Goal: Task Accomplishment & Management: Manage account settings

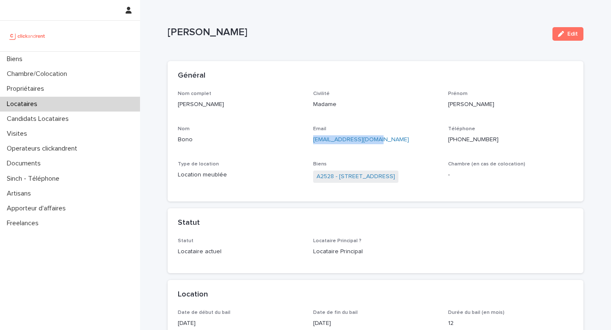
scroll to position [14, 0]
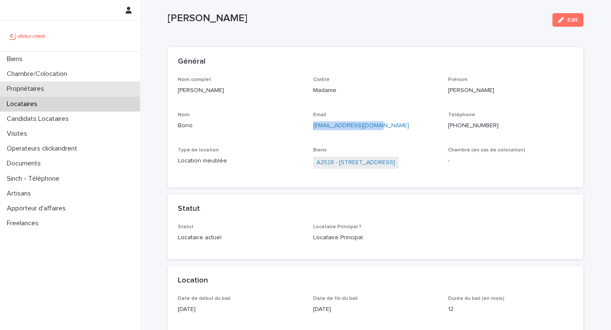
click at [27, 90] on p "Propriétaires" at bounding box center [27, 89] width 48 height 8
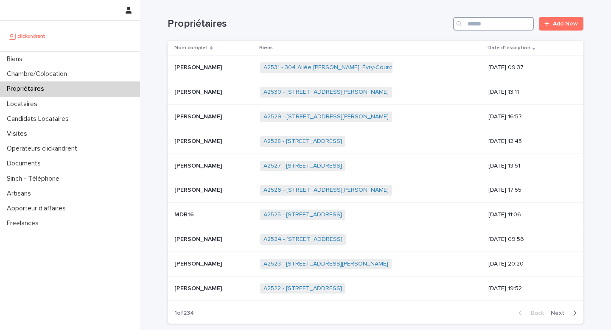
click at [494, 24] on input "Search" at bounding box center [493, 24] width 81 height 14
paste input "**********"
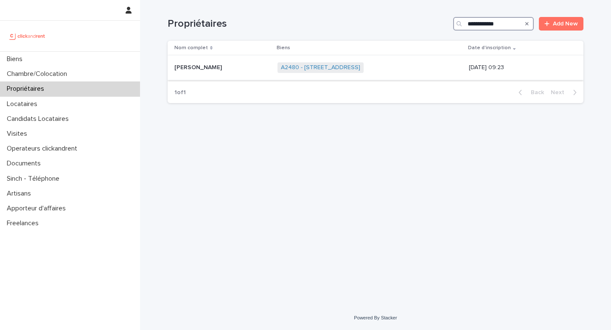
type input "**********"
click at [222, 71] on div "Sophie Atlan Sophie Atlan" at bounding box center [222, 68] width 96 height 14
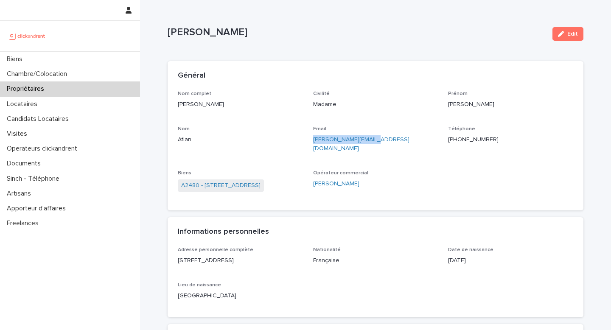
drag, startPoint x: 308, startPoint y: 141, endPoint x: 381, endPoint y: 141, distance: 72.9
click at [381, 141] on div "Nom complet Sophie Atlan Civilité Madame Prénom Sophie Nom Atlan Email sophie.a…" at bounding box center [375, 145] width 395 height 109
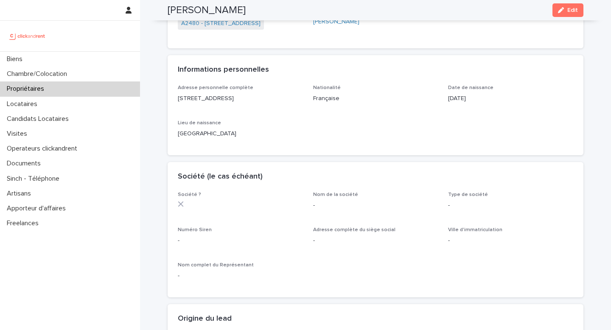
scroll to position [21, 0]
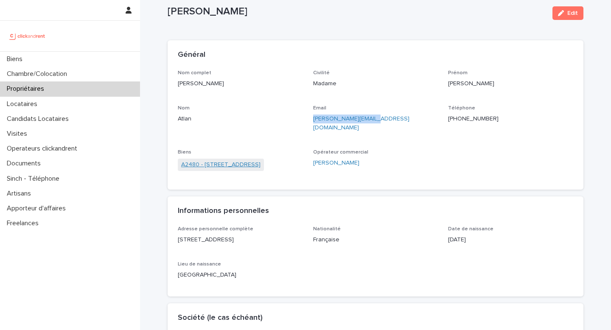
click at [217, 160] on link "A2480 - 60 allée de Bellefontaine, Toulouse 31100" at bounding box center [220, 164] width 79 height 9
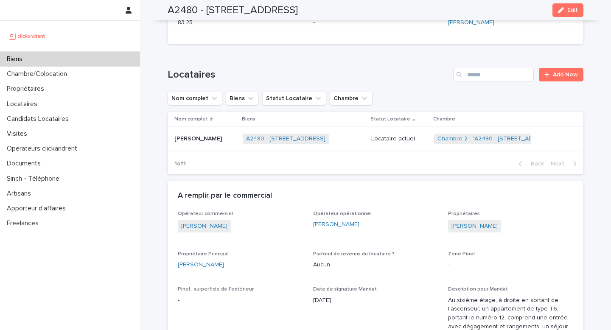
scroll to position [637, 0]
drag, startPoint x: 383, startPoint y: 210, endPoint x: 309, endPoint y: 211, distance: 74.2
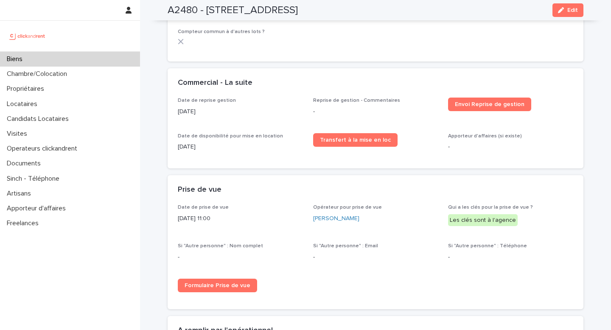
scroll to position [1537, 0]
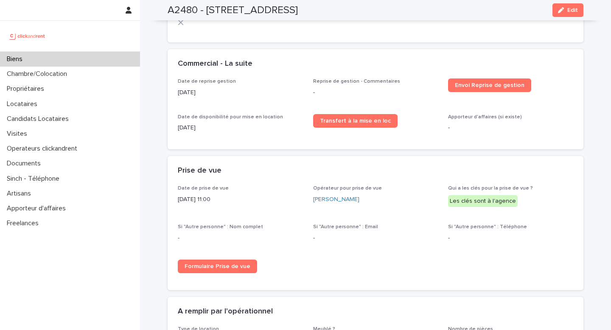
copy h2 "A2480 - 60 allée de Bellefontaine, Toulouse 31100"
drag, startPoint x: 394, startPoint y: 13, endPoint x: 165, endPoint y: 10, distance: 229.0
click at [165, 10] on div "A2480 - 60 allée de Bellefontaine, Toulouse 31100 Edit" at bounding box center [375, 10] width 456 height 20
click at [397, 9] on div "A2480 - 60 allée de Bellefontaine, Toulouse 31100 Edit" at bounding box center [376, 10] width 416 height 20
drag, startPoint x: 397, startPoint y: 9, endPoint x: 167, endPoint y: 14, distance: 230.4
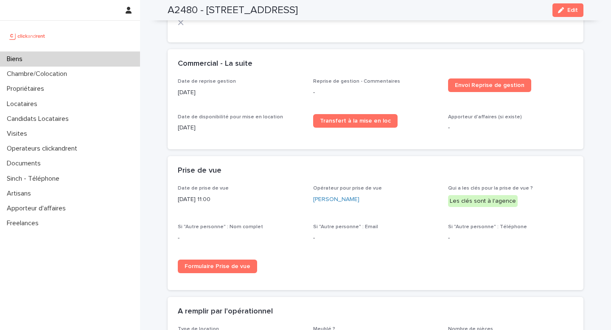
click at [167, 14] on div "A2480 - 60 allée de Bellefontaine, Toulouse 31100 Edit" at bounding box center [375, 10] width 456 height 20
copy h2 "A2480 - 60 allée de Bellefontaine, Toulouse 31100"
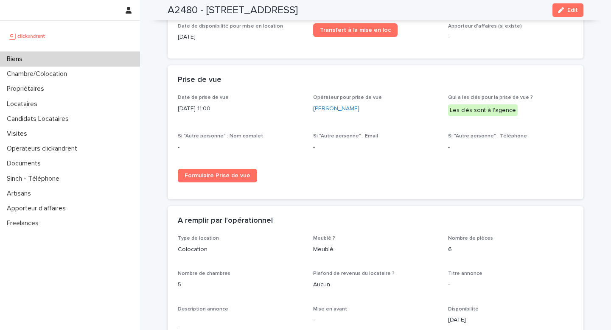
scroll to position [1678, 0]
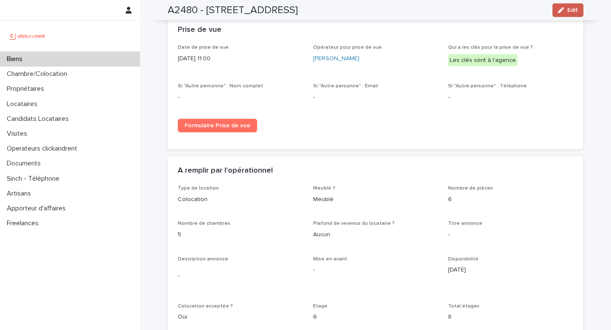
click at [579, 8] on button "Edit" at bounding box center [567, 10] width 31 height 14
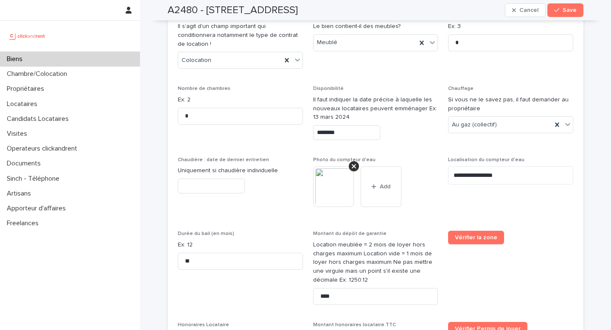
scroll to position [2426, 0]
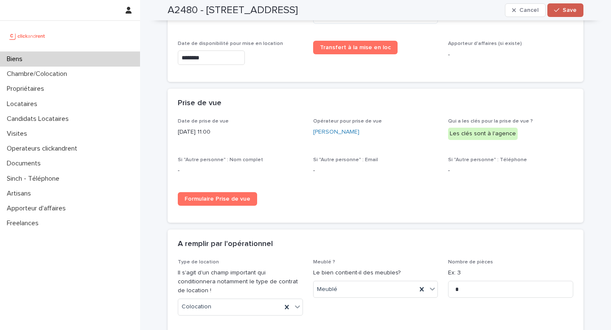
click at [561, 6] on button "Save" at bounding box center [565, 10] width 36 height 14
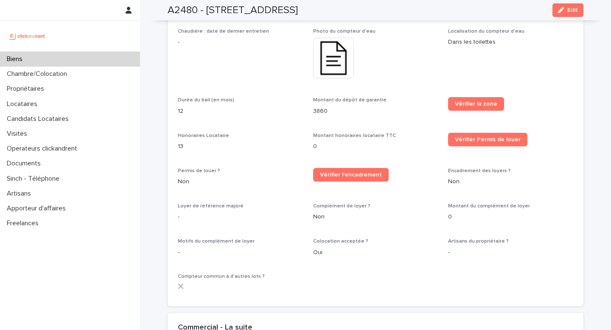
scroll to position [1270, 0]
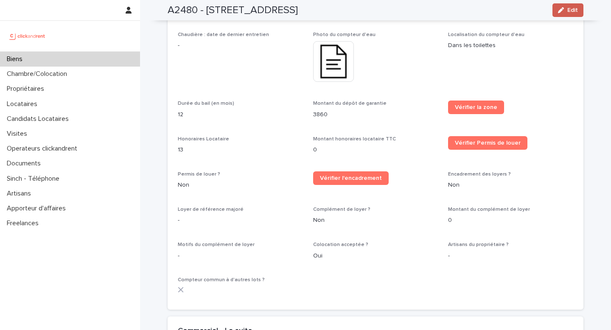
click at [564, 6] on button "Edit" at bounding box center [567, 10] width 31 height 14
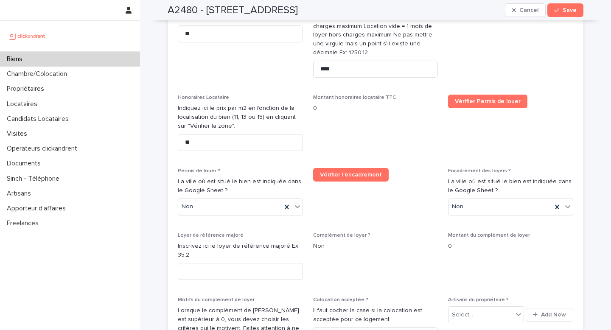
scroll to position [1906, 0]
click at [226, 139] on input "**" at bounding box center [240, 142] width 125 height 17
type input "*"
type input "**"
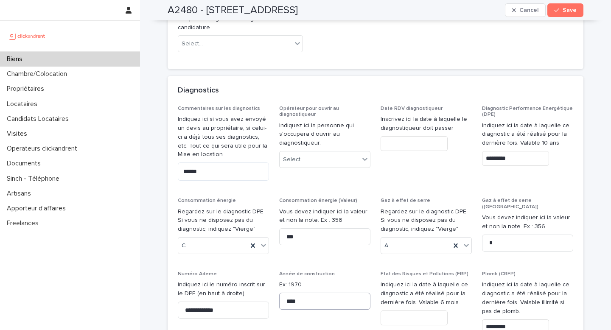
scroll to position [4361, 0]
click at [566, 13] on button "Save" at bounding box center [565, 10] width 36 height 14
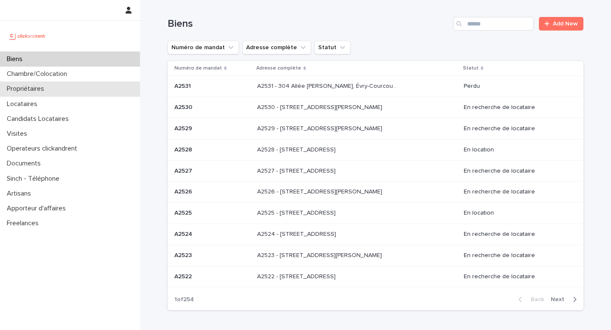
click at [22, 88] on p "Propriétaires" at bounding box center [27, 89] width 48 height 8
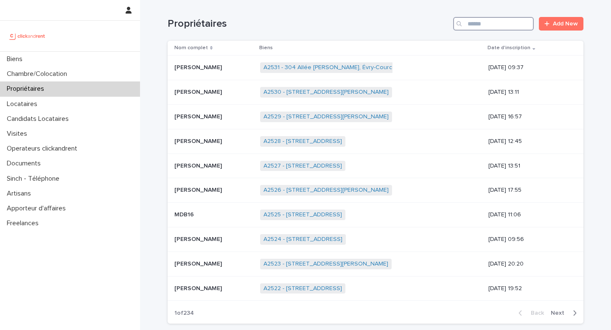
click at [486, 27] on input "Search" at bounding box center [493, 24] width 81 height 14
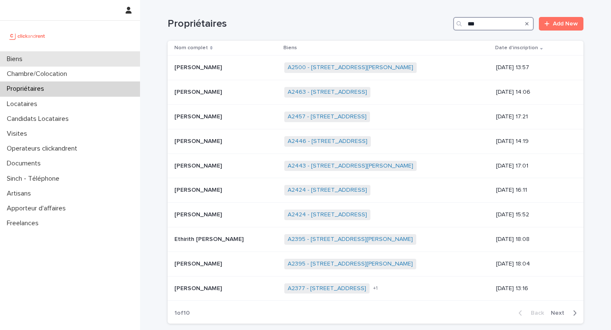
type input "***"
click at [43, 61] on div "Biens" at bounding box center [70, 59] width 140 height 15
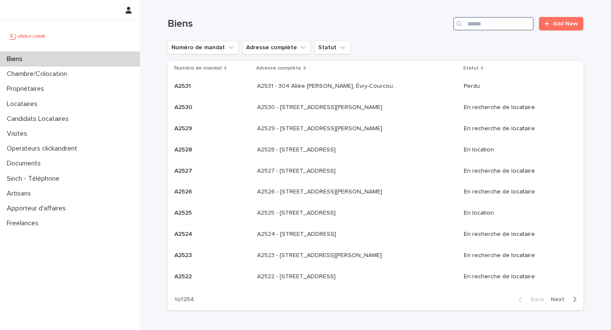
click at [472, 26] on input "Search" at bounding box center [493, 24] width 81 height 14
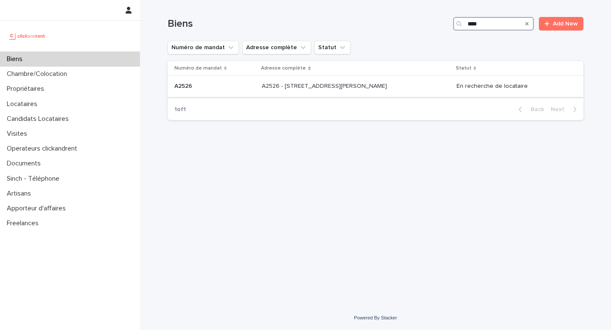
type input "****"
click at [377, 92] on div "A2526 - [STREET_ADDRESS][PERSON_NAME] - [STREET_ADDRESS][PERSON_NAME]" at bounding box center [356, 86] width 188 height 14
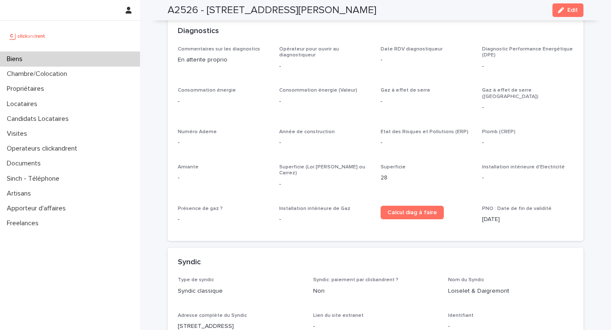
scroll to position [2000, 0]
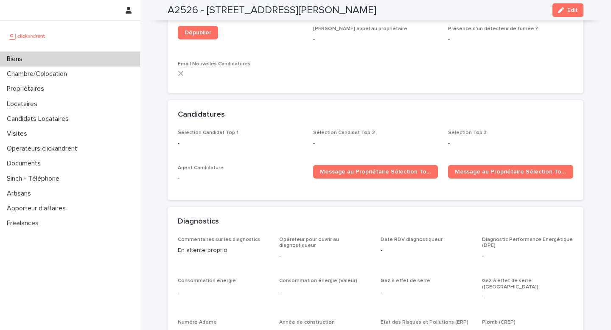
click at [571, 13] on button "Edit" at bounding box center [567, 10] width 31 height 14
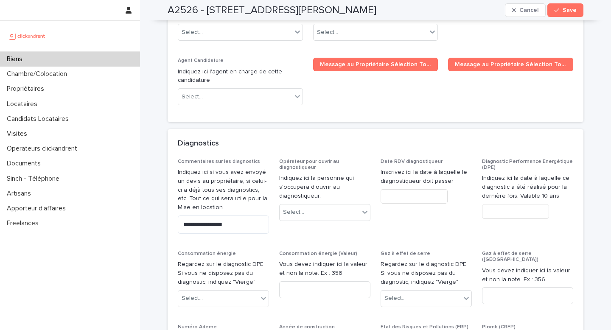
scroll to position [3618, 0]
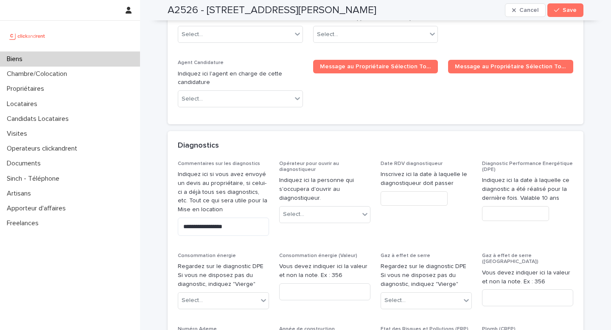
click at [523, 206] on input "text" at bounding box center [515, 213] width 67 height 15
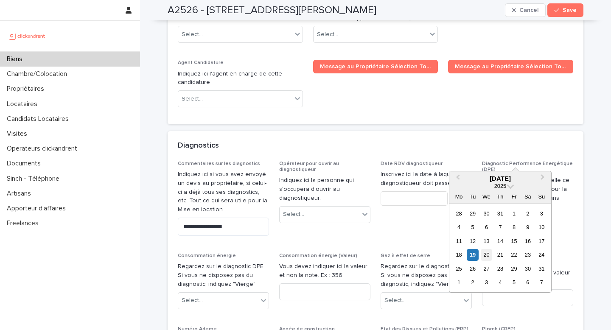
click at [486, 257] on div "20" at bounding box center [486, 254] width 11 height 11
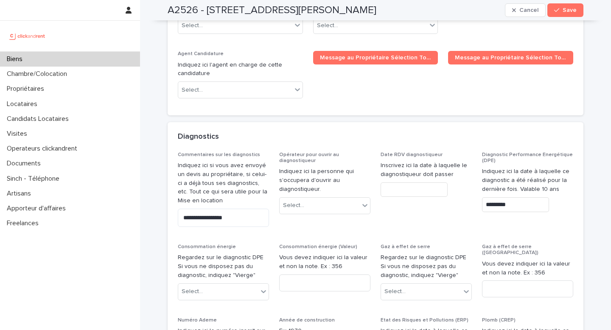
scroll to position [3627, 0]
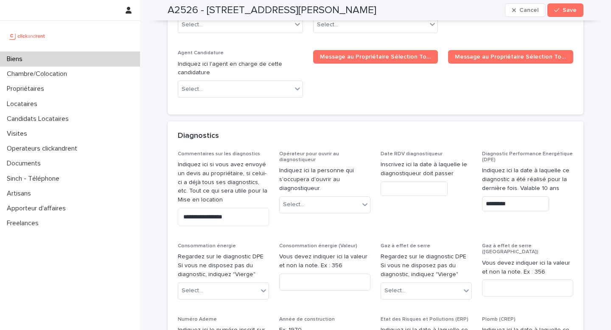
click at [511, 196] on input "*********" at bounding box center [515, 203] width 67 height 15
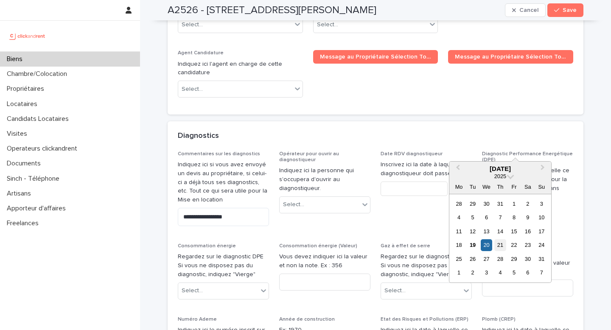
click at [499, 247] on div "21" at bounding box center [499, 244] width 11 height 11
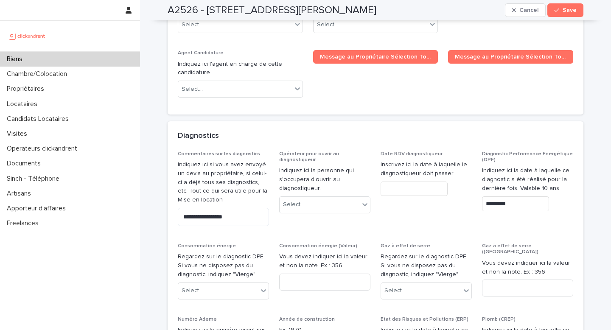
type input "*********"
click at [232, 208] on textarea "**********" at bounding box center [223, 217] width 91 height 18
click at [567, 7] on button "Save" at bounding box center [565, 10] width 36 height 14
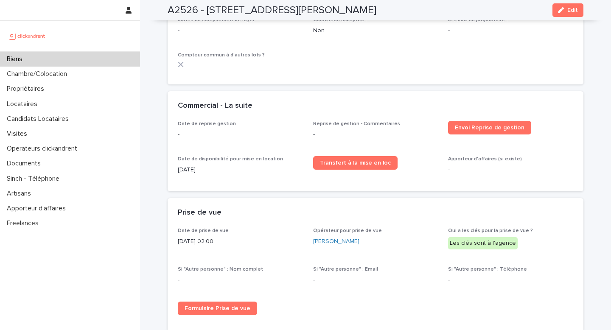
scroll to position [1173, 0]
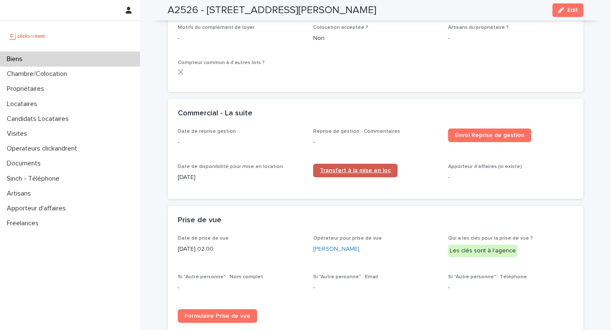
click at [361, 164] on link "Transfert à la mise en loc" at bounding box center [355, 171] width 84 height 14
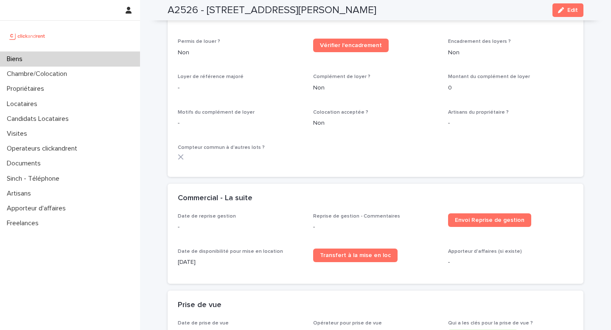
scroll to position [1098, 0]
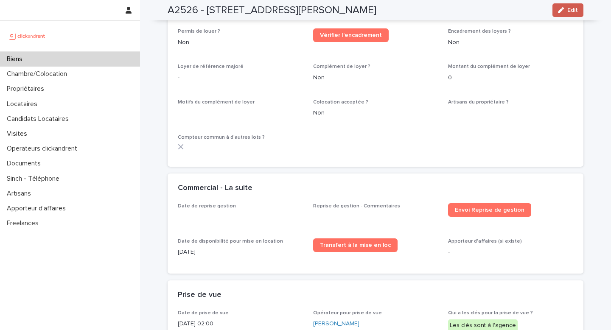
click at [567, 5] on button "Edit" at bounding box center [567, 10] width 31 height 14
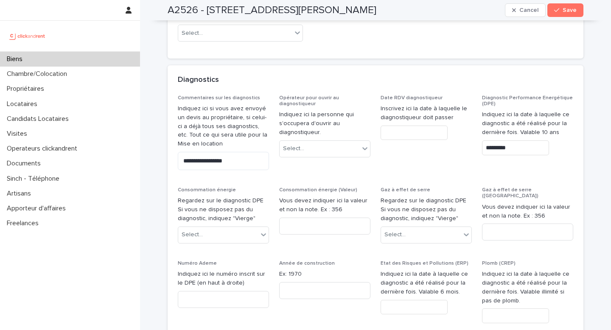
scroll to position [3678, 0]
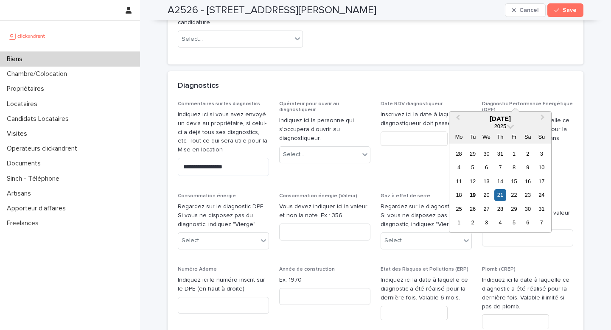
drag, startPoint x: 515, startPoint y: 95, endPoint x: 481, endPoint y: 94, distance: 33.5
click at [481, 101] on div "**********" at bounding box center [375, 306] width 395 height 410
click at [425, 131] on input "text" at bounding box center [413, 138] width 67 height 15
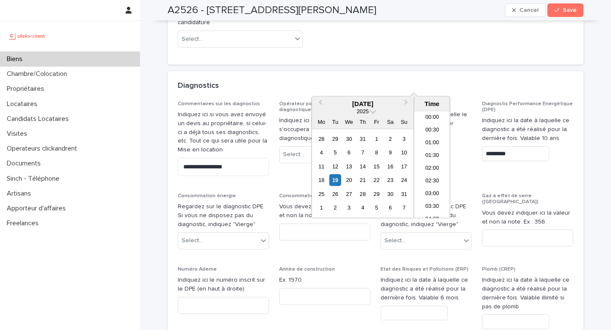
scroll to position [271, 0]
paste input "*********"
type input "*********"
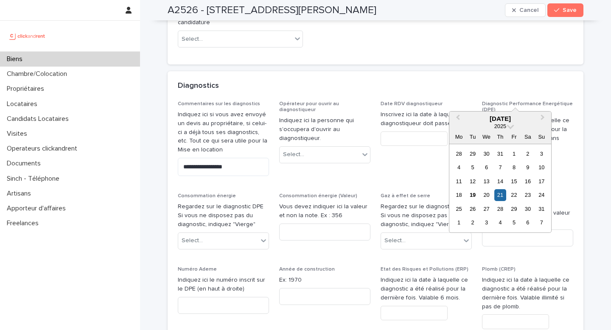
click at [515, 146] on input "*********" at bounding box center [515, 153] width 67 height 15
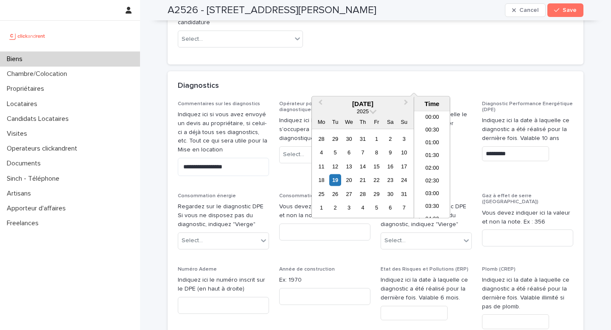
click at [401, 131] on input "text" at bounding box center [413, 138] width 67 height 15
click at [362, 181] on div "21" at bounding box center [362, 179] width 11 height 11
click at [433, 204] on li "14:00" at bounding box center [432, 203] width 36 height 13
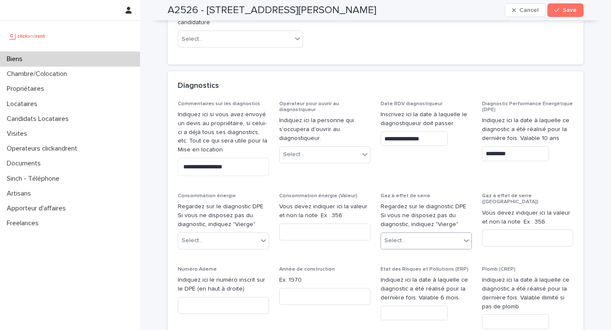
type input "**********"
click at [508, 146] on input "*********" at bounding box center [515, 153] width 67 height 15
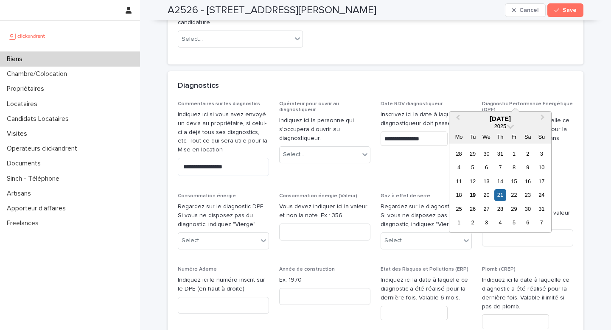
click at [508, 146] on input "*********" at bounding box center [515, 153] width 67 height 15
click at [575, 11] on span "Save" at bounding box center [569, 10] width 14 height 6
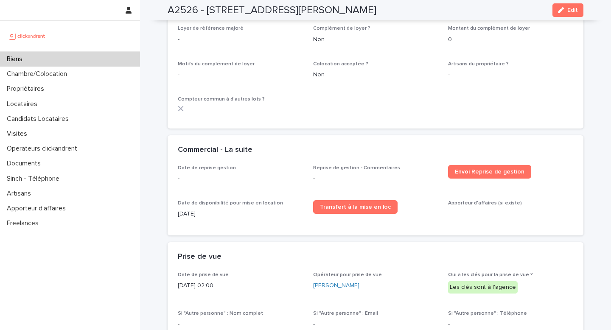
scroll to position [1136, 0]
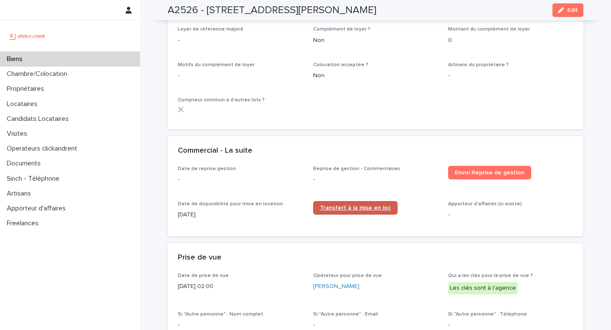
click at [358, 205] on span "Transfert à la mise en loc" at bounding box center [355, 208] width 71 height 6
click at [257, 36] on div "Loyer de référence majoré -" at bounding box center [240, 38] width 125 height 25
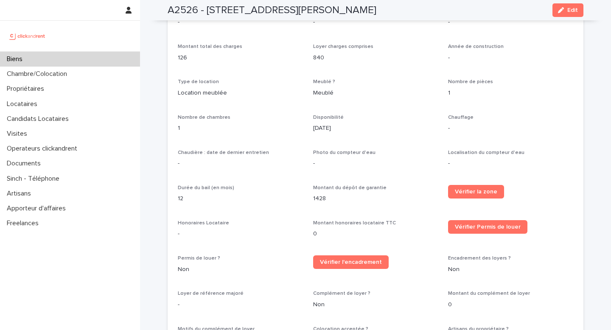
scroll to position [877, 0]
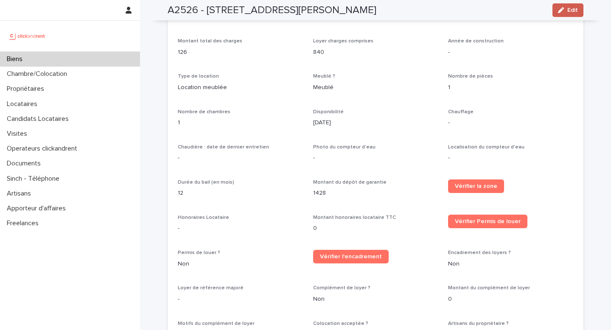
click at [576, 8] on span "Edit" at bounding box center [572, 10] width 11 height 6
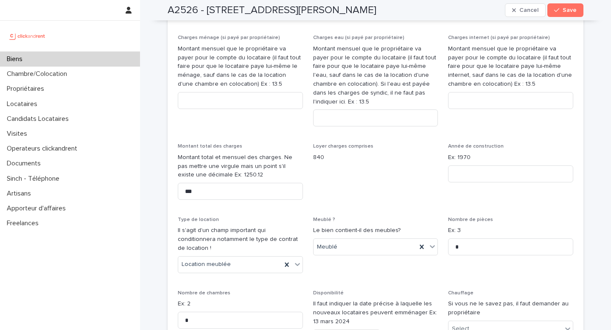
scroll to position [1271, 0]
drag, startPoint x: 300, startPoint y: 9, endPoint x: 327, endPoint y: 9, distance: 26.3
click at [327, 9] on h2 "A2526 - [STREET_ADDRESS][PERSON_NAME]" at bounding box center [272, 10] width 209 height 12
copy h2 "Créteil"
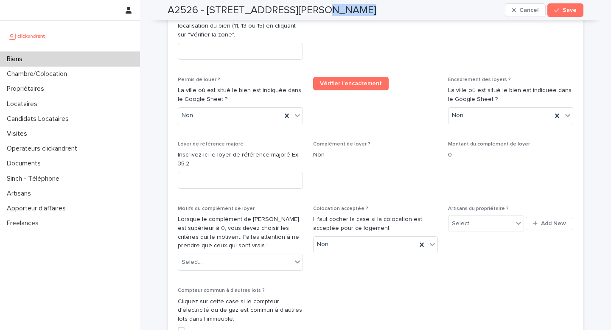
scroll to position [1745, 0]
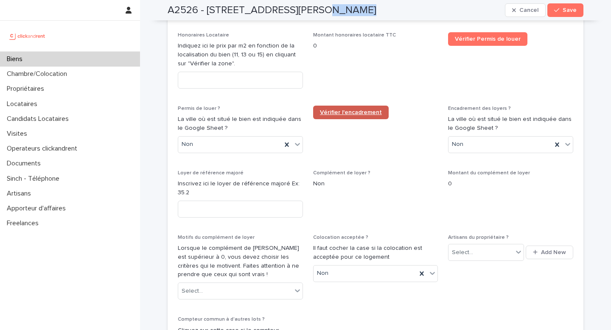
click at [333, 108] on link "Vérifier l'encadrement" at bounding box center [350, 113] width 75 height 14
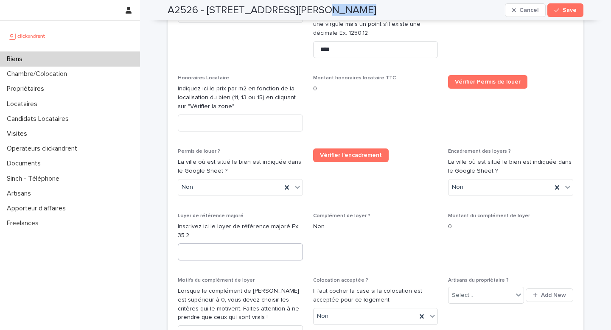
scroll to position [1701, 0]
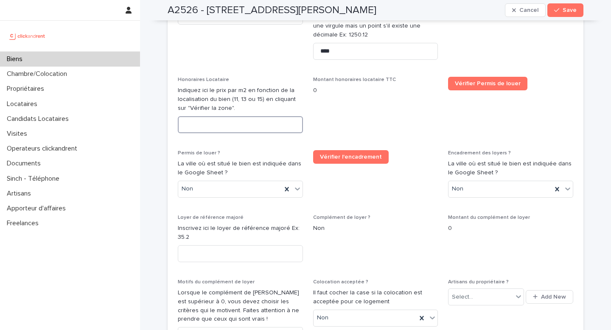
click at [191, 123] on input at bounding box center [240, 124] width 125 height 17
type input "**"
click at [566, 13] on span "Save" at bounding box center [569, 10] width 14 height 6
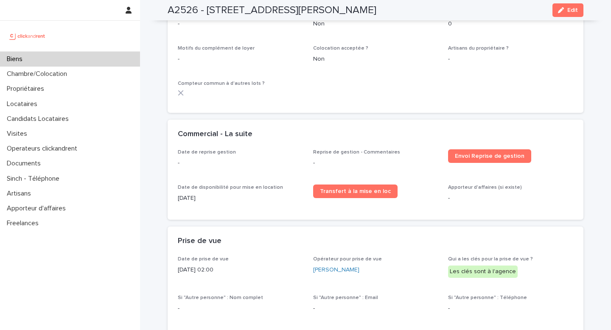
scroll to position [1129, 0]
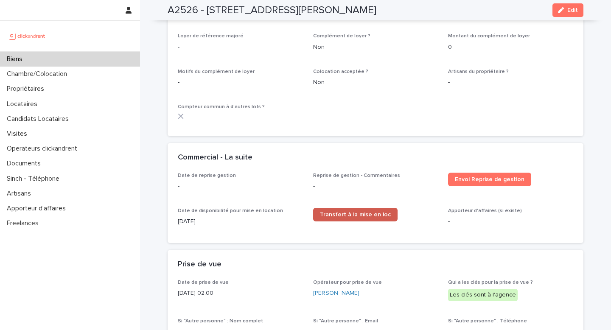
click at [347, 212] on span "Transfert à la mise en loc" at bounding box center [355, 215] width 71 height 6
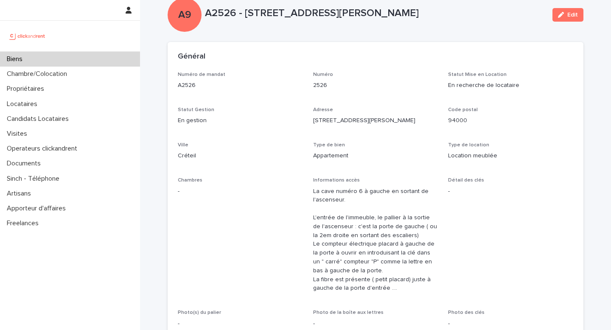
scroll to position [20, 0]
